Goal: Find specific page/section: Find specific page/section

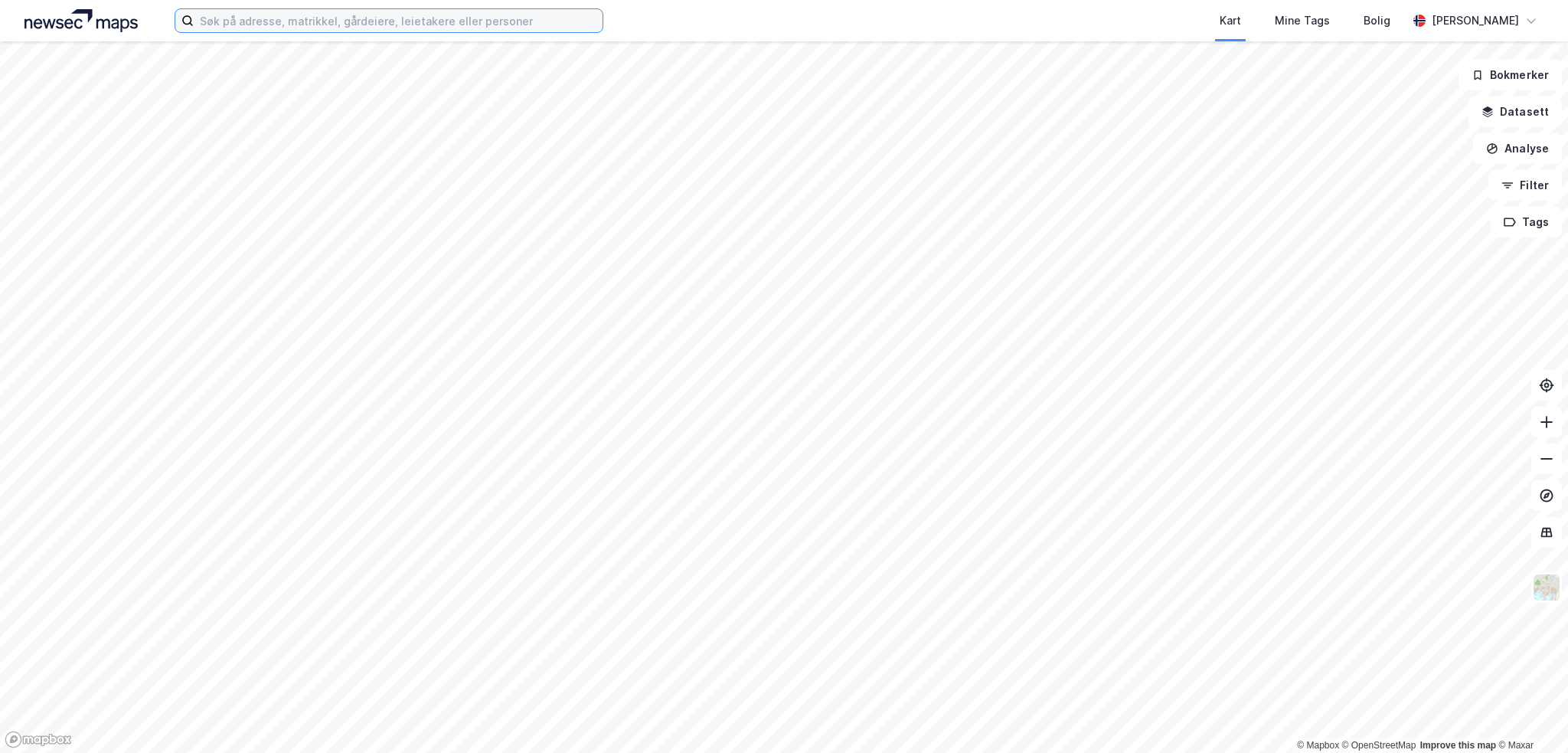
click at [515, 14] on input at bounding box center [398, 20] width 409 height 23
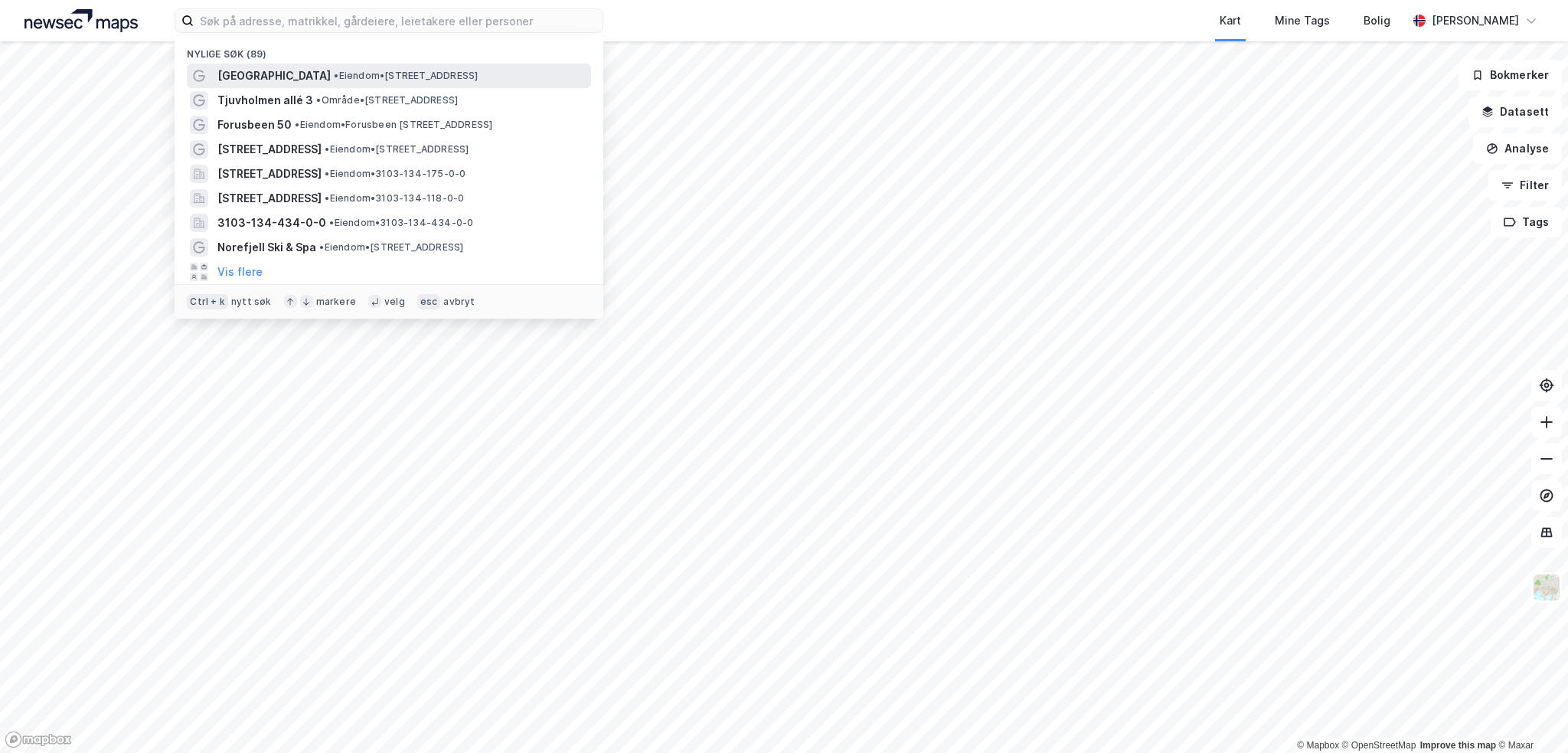
click at [334, 80] on span "• Eiendom • [STREET_ADDRESS]" at bounding box center [406, 76] width 144 height 12
